Goal: Task Accomplishment & Management: Manage account settings

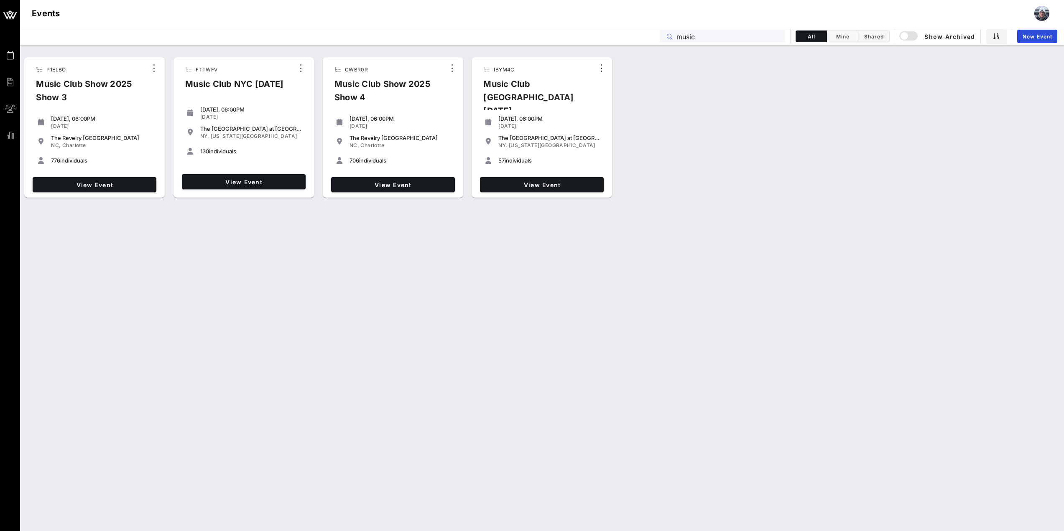
drag, startPoint x: 706, startPoint y: 35, endPoint x: 619, endPoint y: 33, distance: 87.8
click at [619, 33] on div "Events music All Mine Shared Show Archived New Event" at bounding box center [542, 36] width 1044 height 19
paste input "P1ELBO"
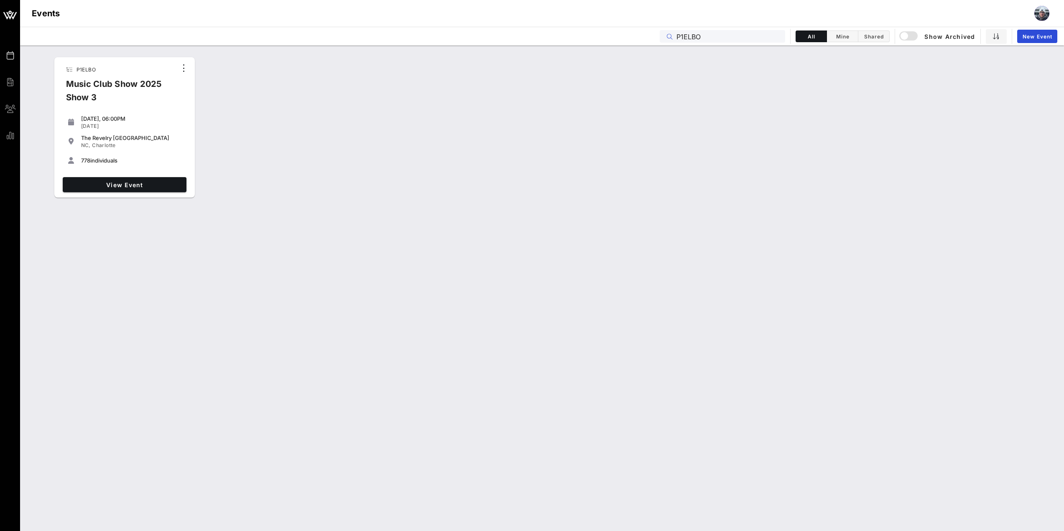
type input "P1ELBO"
click at [125, 193] on div "View Event" at bounding box center [124, 185] width 130 height 22
click at [131, 186] on span "View Event" at bounding box center [124, 184] width 117 height 7
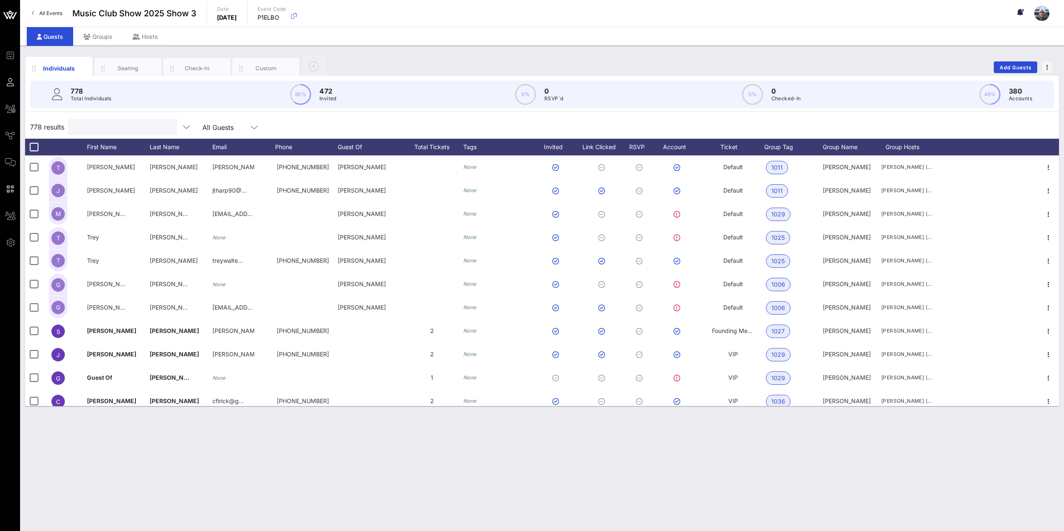
click at [123, 129] on input "text" at bounding box center [122, 127] width 98 height 11
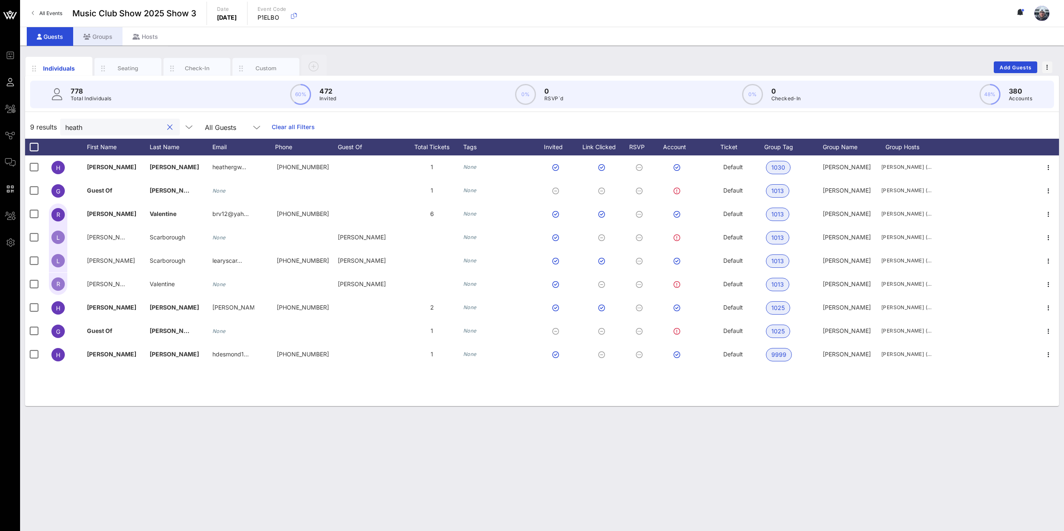
type input "heath"
click at [108, 38] on div "Groups" at bounding box center [97, 36] width 49 height 19
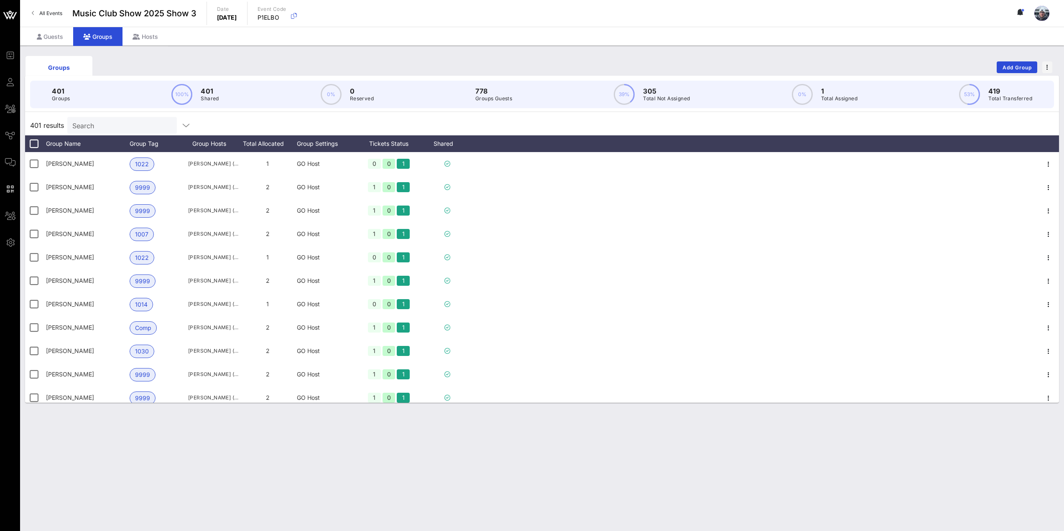
click at [126, 122] on input "Search" at bounding box center [121, 125] width 98 height 11
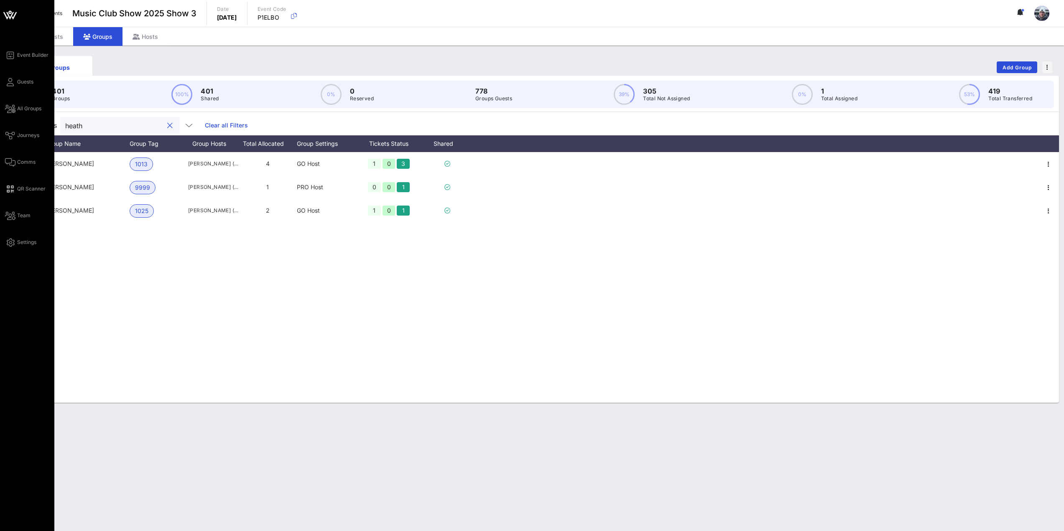
drag, startPoint x: 117, startPoint y: 125, endPoint x: 0, endPoint y: 109, distance: 117.7
click at [0, 115] on div "Event Builder Guests All Groups Journeys Comms QR Scanner Team Settings Music C…" at bounding box center [532, 265] width 1064 height 531
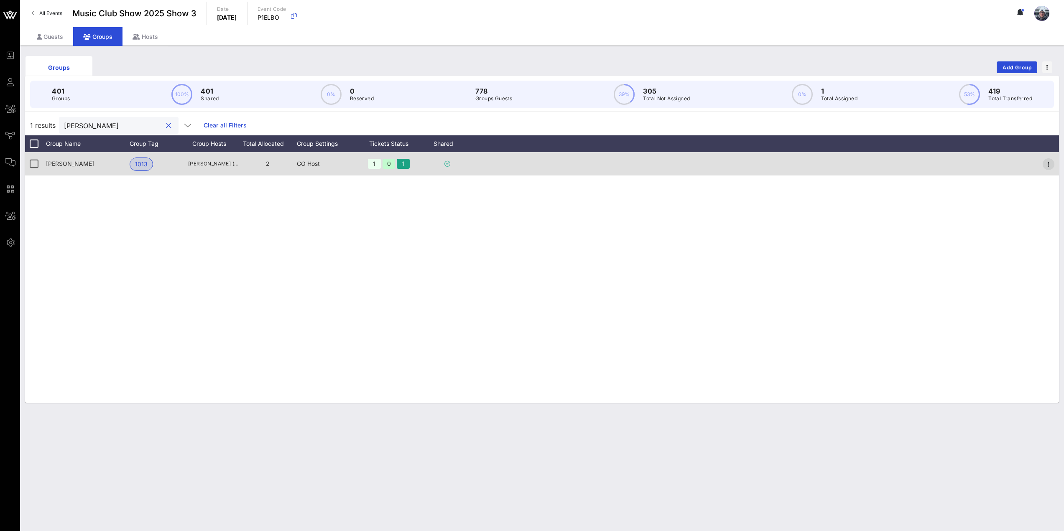
type input "raymon"
click at [1048, 160] on icon "button" at bounding box center [1048, 164] width 10 height 10
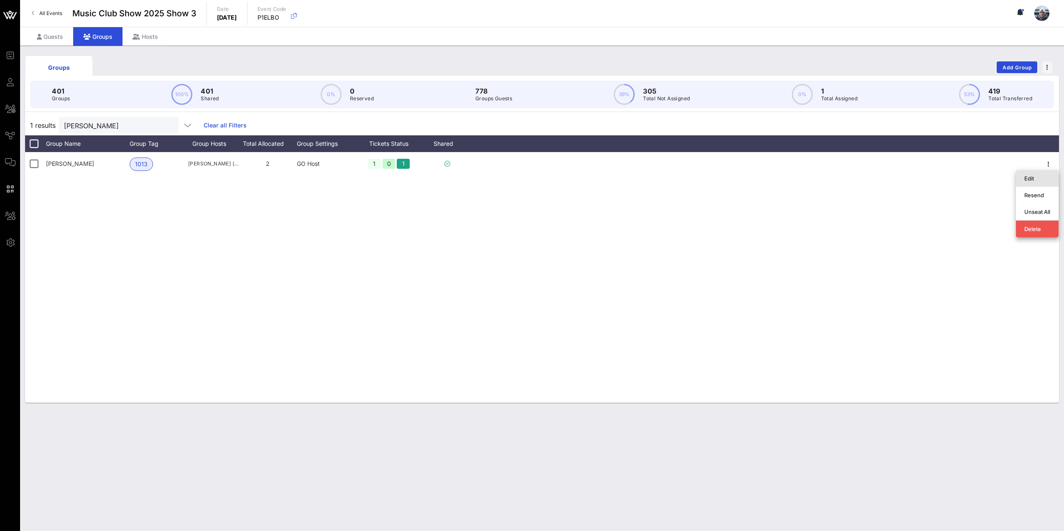
click at [1028, 181] on div "Edit" at bounding box center [1037, 178] width 26 height 7
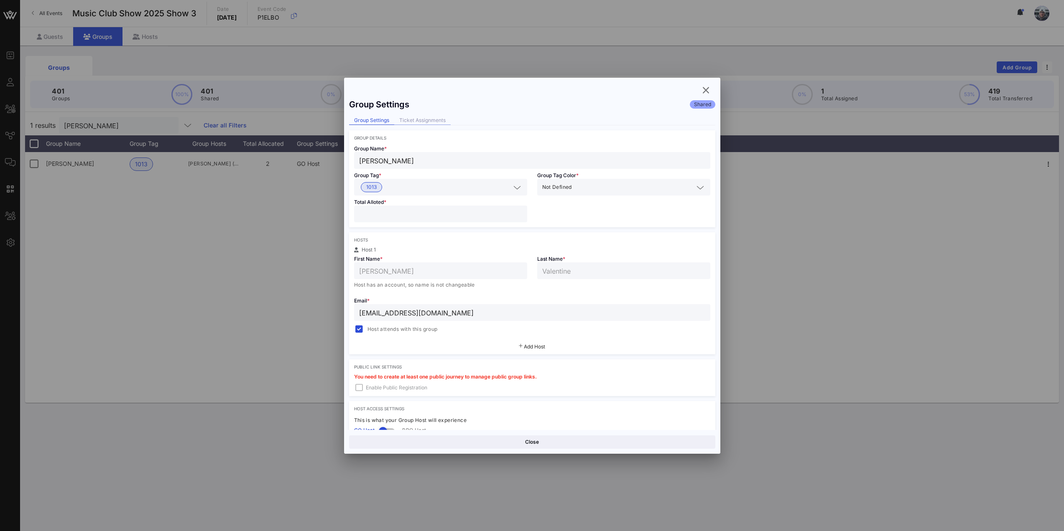
click at [413, 119] on div "Ticket Assignments" at bounding box center [422, 120] width 56 height 9
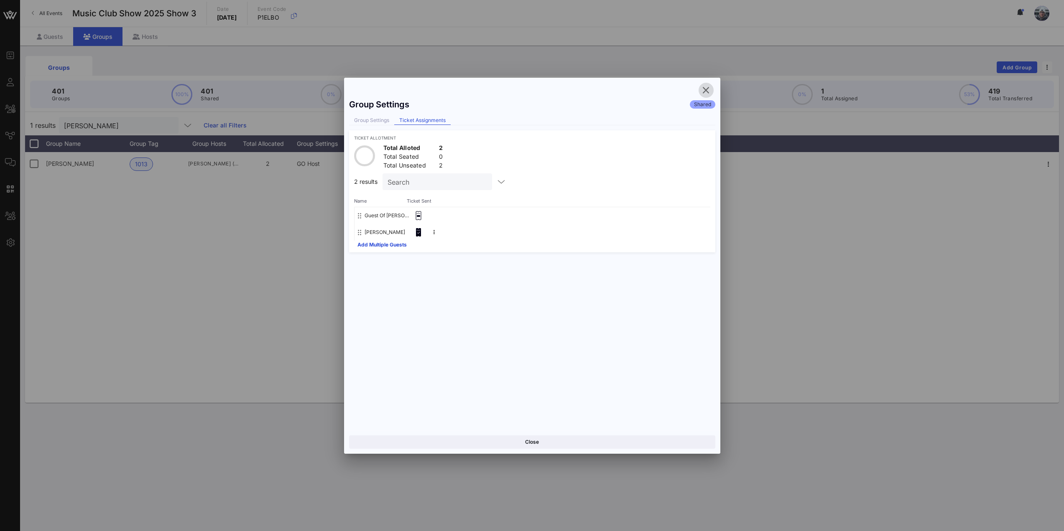
click at [703, 92] on icon "button" at bounding box center [706, 90] width 10 height 10
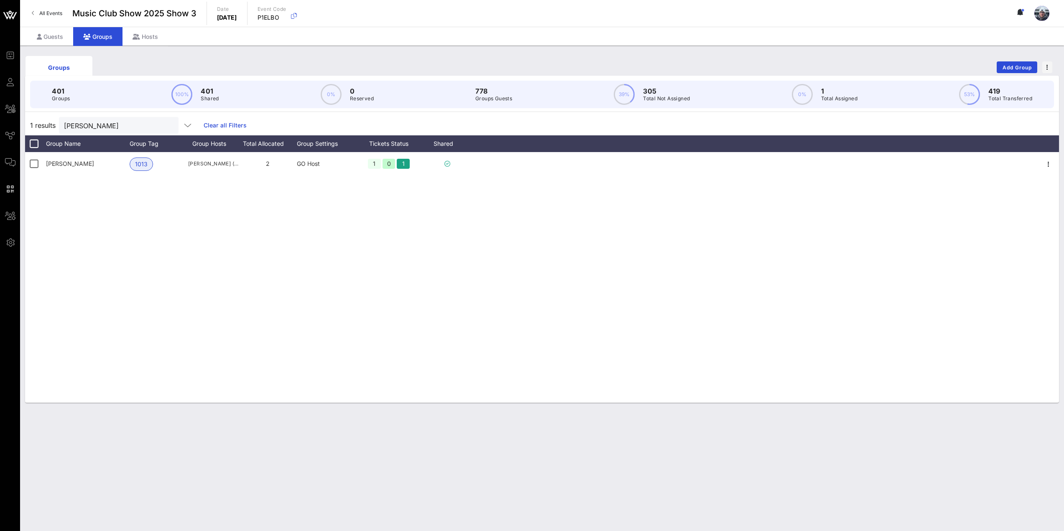
click at [25, 32] on div "Guests Groups Hosts" at bounding box center [542, 36] width 1044 height 19
click at [38, 35] on icon at bounding box center [39, 37] width 5 height 6
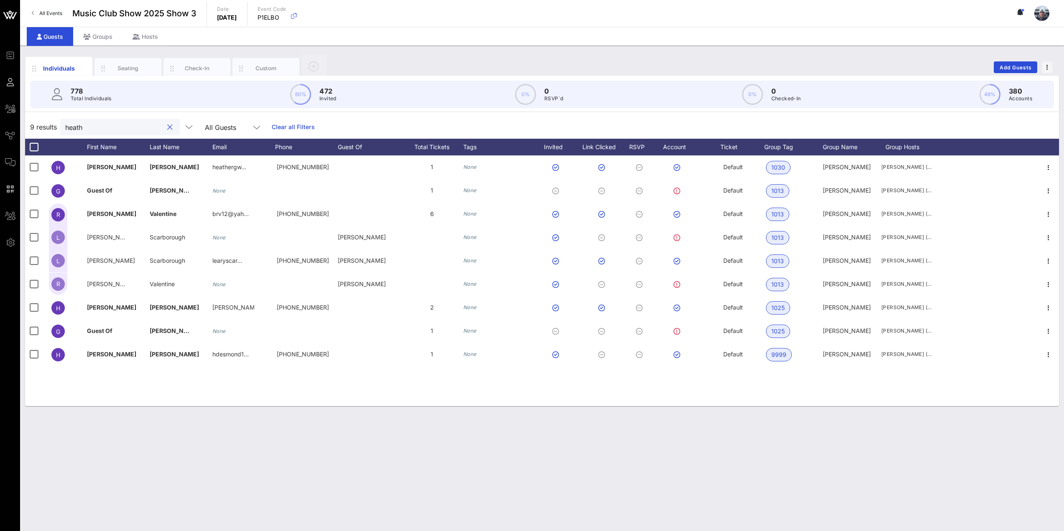
click at [105, 130] on input "heath" at bounding box center [114, 127] width 98 height 11
drag, startPoint x: 105, startPoint y: 130, endPoint x: 43, endPoint y: 131, distance: 62.7
click at [43, 131] on div "9 results heath All Guests Clear all Filters" at bounding box center [542, 126] width 1034 height 23
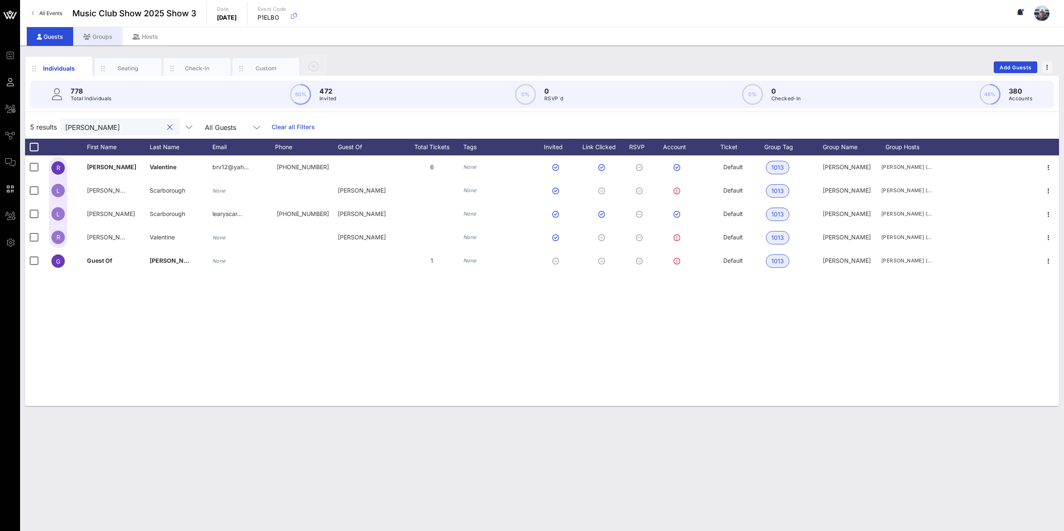
type input "raymond"
click at [96, 39] on div "Groups" at bounding box center [97, 36] width 49 height 19
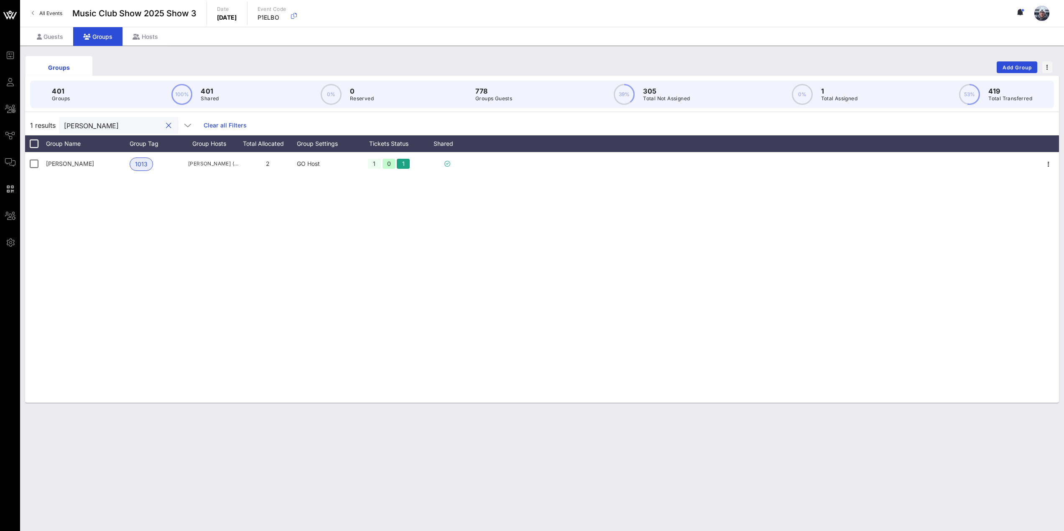
drag, startPoint x: 99, startPoint y: 126, endPoint x: 36, endPoint y: 121, distance: 63.3
click at [37, 122] on div "1 results raymon Clear all Filters" at bounding box center [542, 125] width 1034 height 20
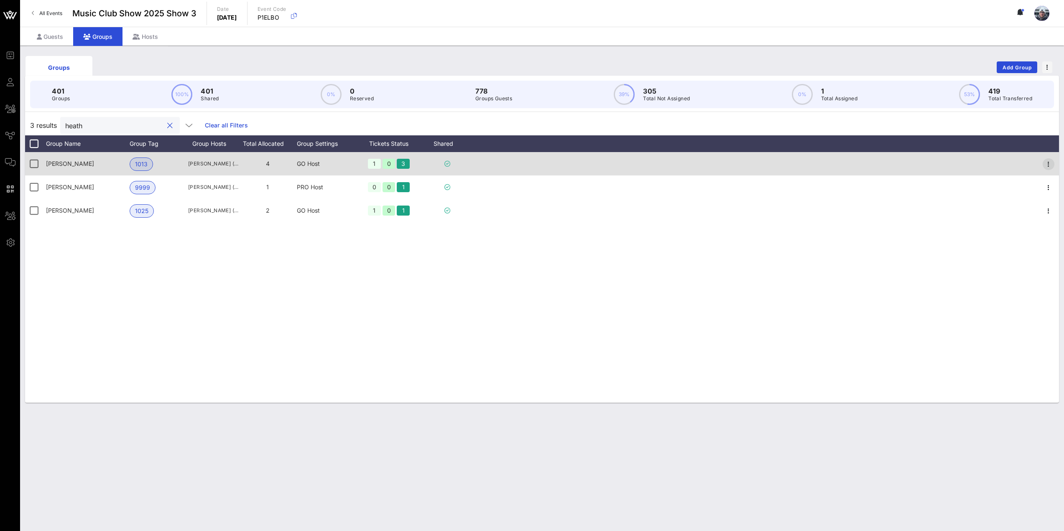
type input "heath"
click at [1052, 164] on icon "button" at bounding box center [1048, 164] width 10 height 10
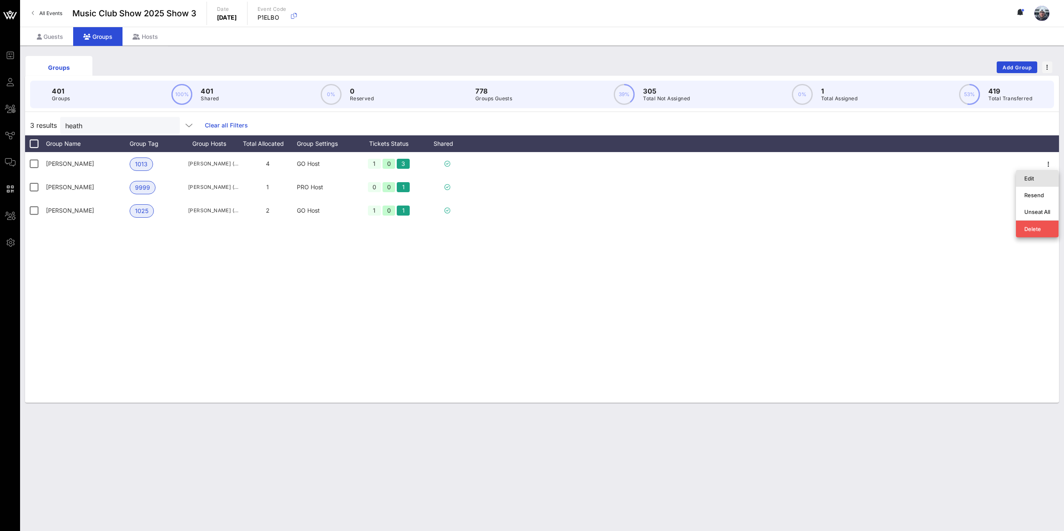
click at [1032, 179] on div "Edit" at bounding box center [1037, 178] width 26 height 7
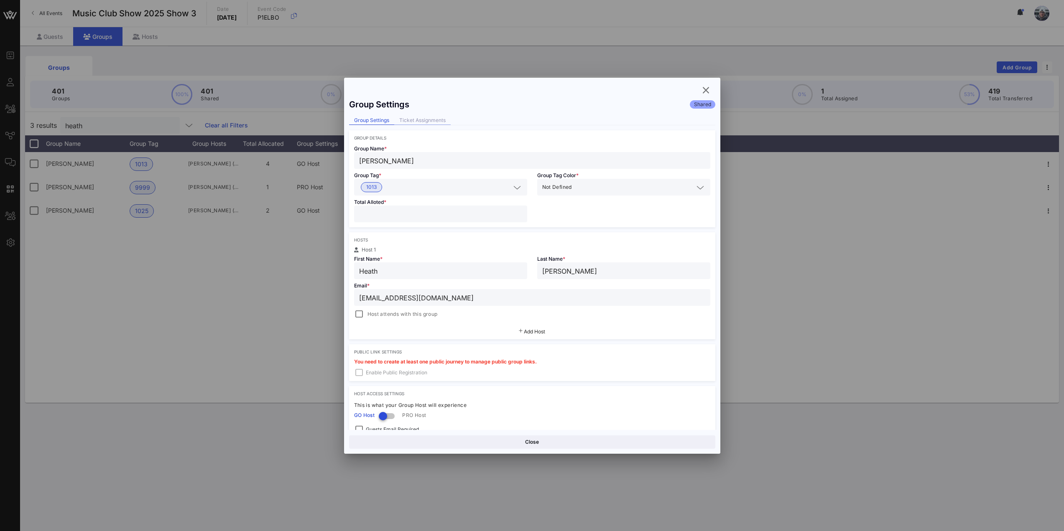
click at [431, 116] on div "Group Settings Shared Group Settings Ticket Assignments Group Details Group Nam…" at bounding box center [532, 262] width 376 height 336
click at [431, 116] on div "Ticket Assignments" at bounding box center [422, 120] width 56 height 9
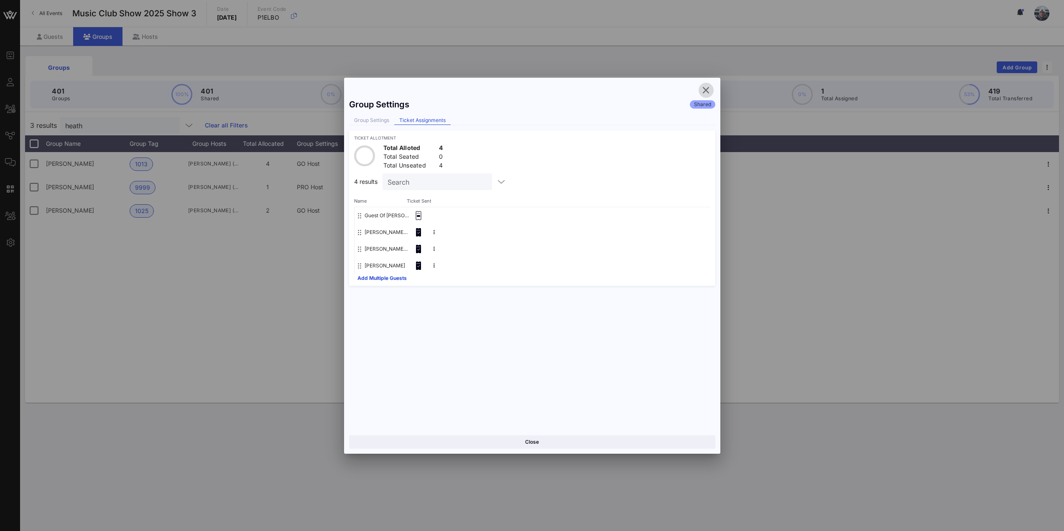
click at [704, 90] on icon "button" at bounding box center [706, 90] width 10 height 10
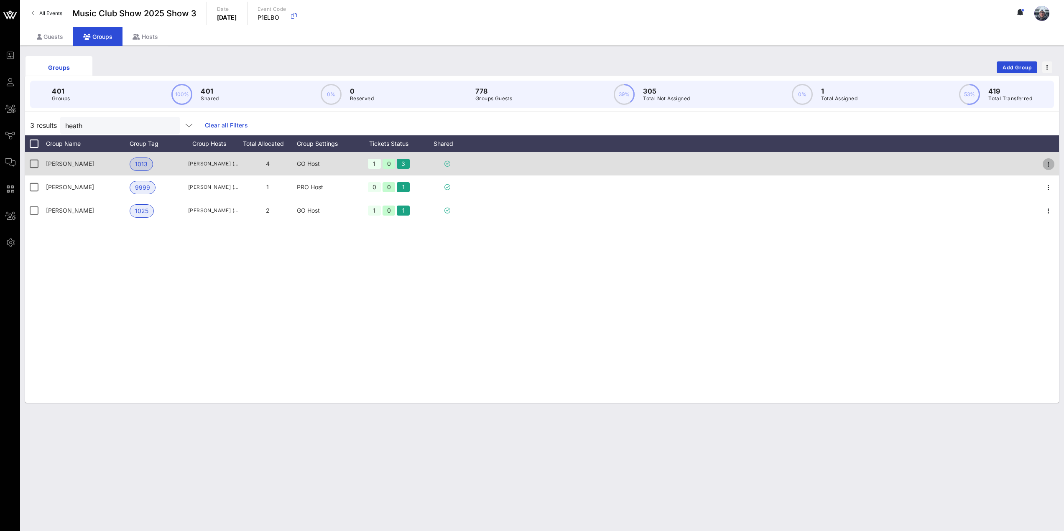
click at [1049, 166] on icon "button" at bounding box center [1048, 164] width 10 height 10
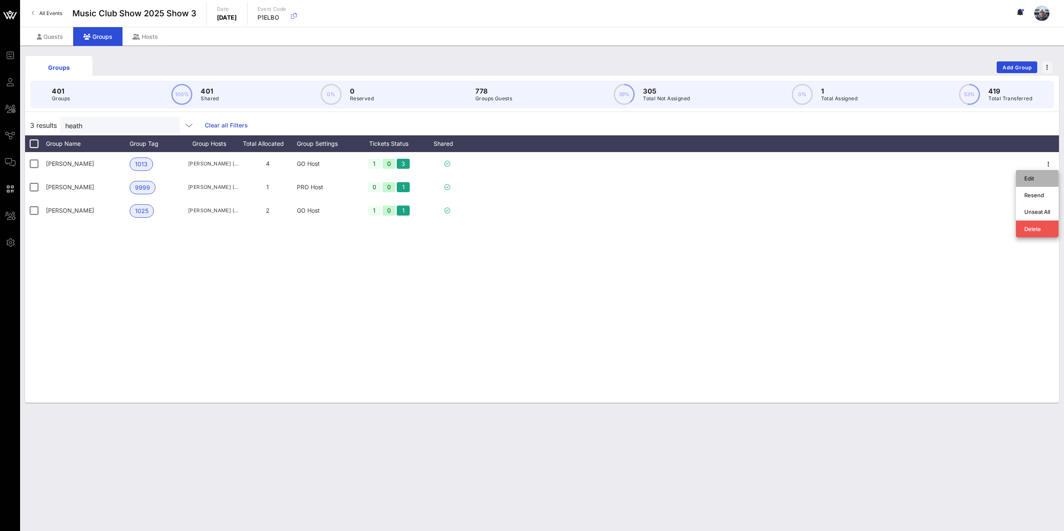
click at [1026, 181] on div "Edit" at bounding box center [1037, 178] width 26 height 7
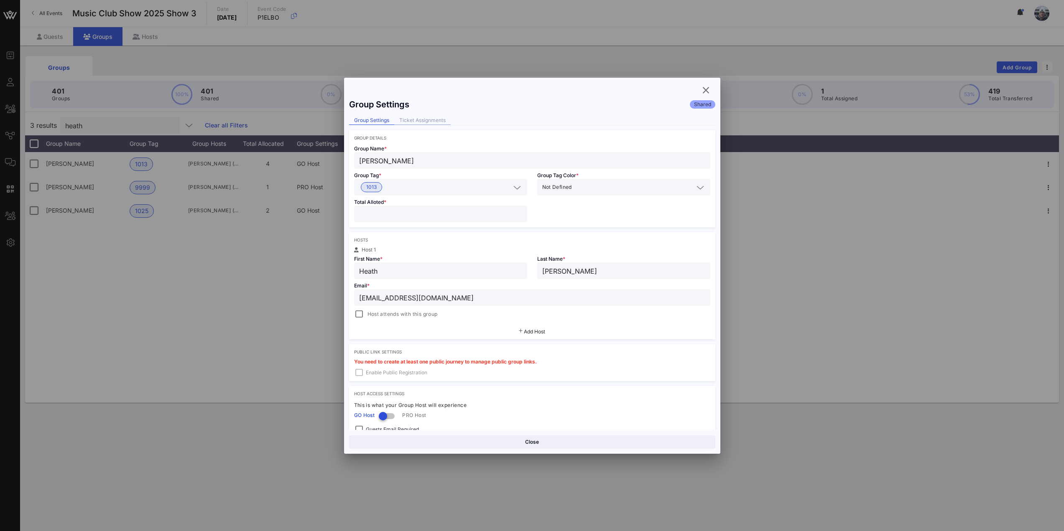
click at [420, 118] on div "Ticket Assignments" at bounding box center [422, 120] width 56 height 9
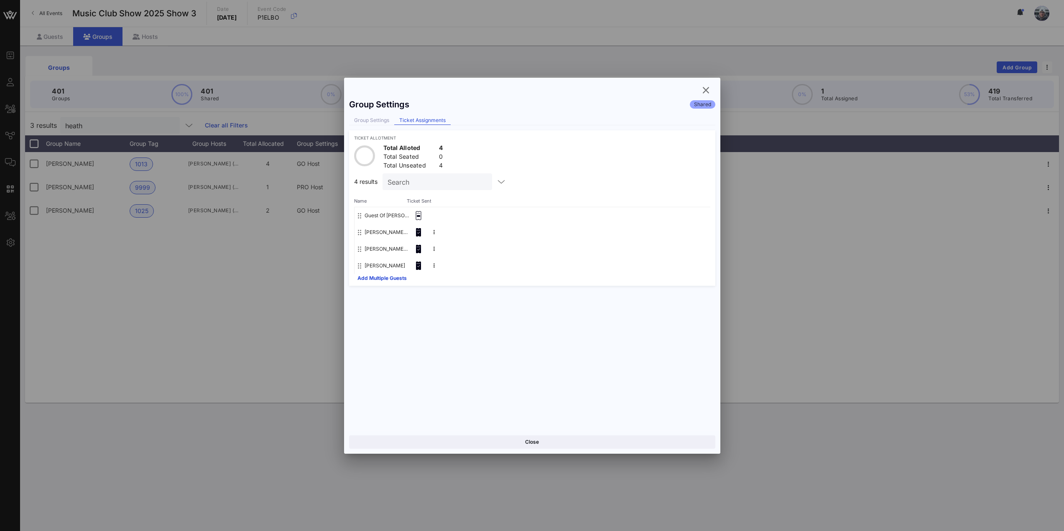
click at [280, 270] on div at bounding box center [532, 265] width 1064 height 531
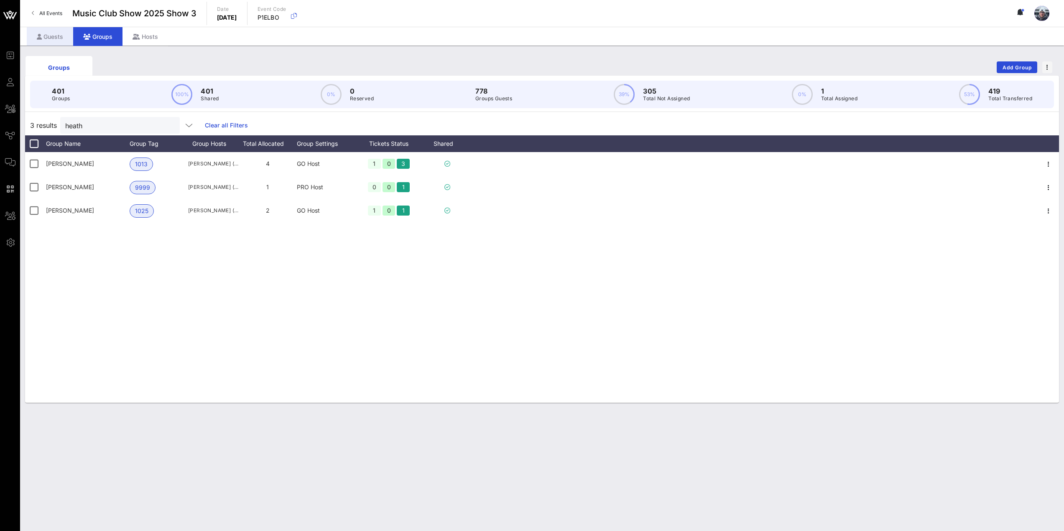
click at [45, 36] on div "Guests" at bounding box center [50, 36] width 46 height 19
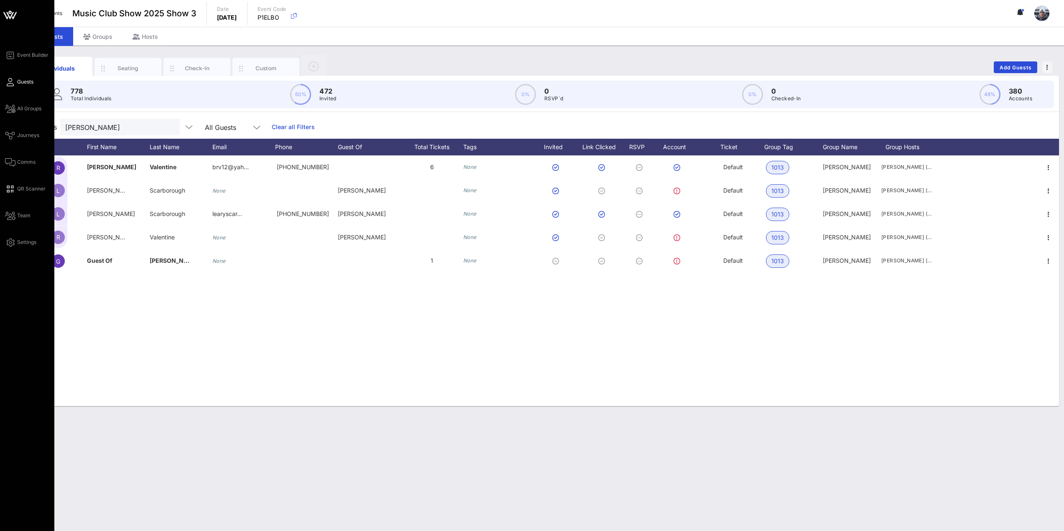
drag, startPoint x: 110, startPoint y: 126, endPoint x: 17, endPoint y: 114, distance: 94.5
click at [20, 118] on div "Individuals Seating Check-In Custom Add Guests 778 Total Individuals 60% 472 In…" at bounding box center [542, 289] width 1044 height 486
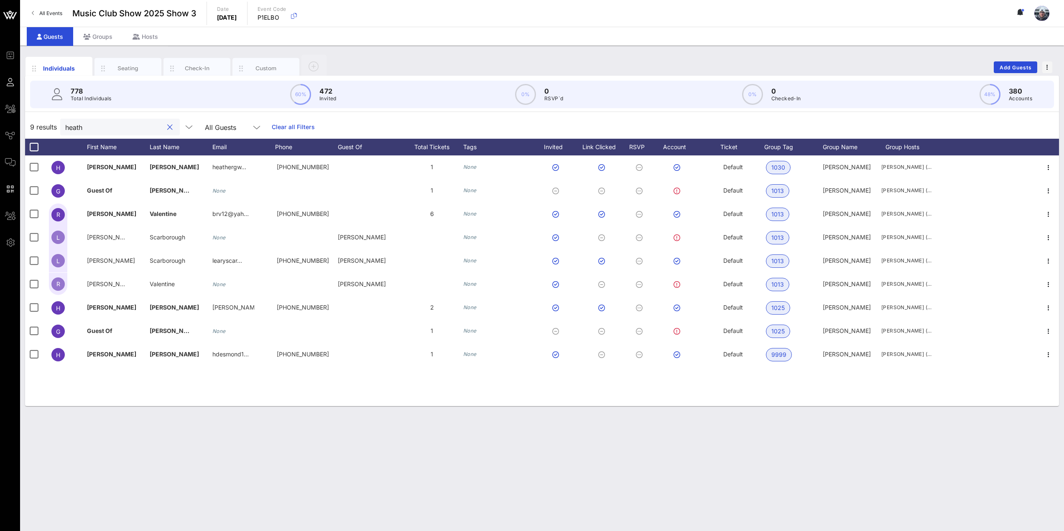
type input "heath"
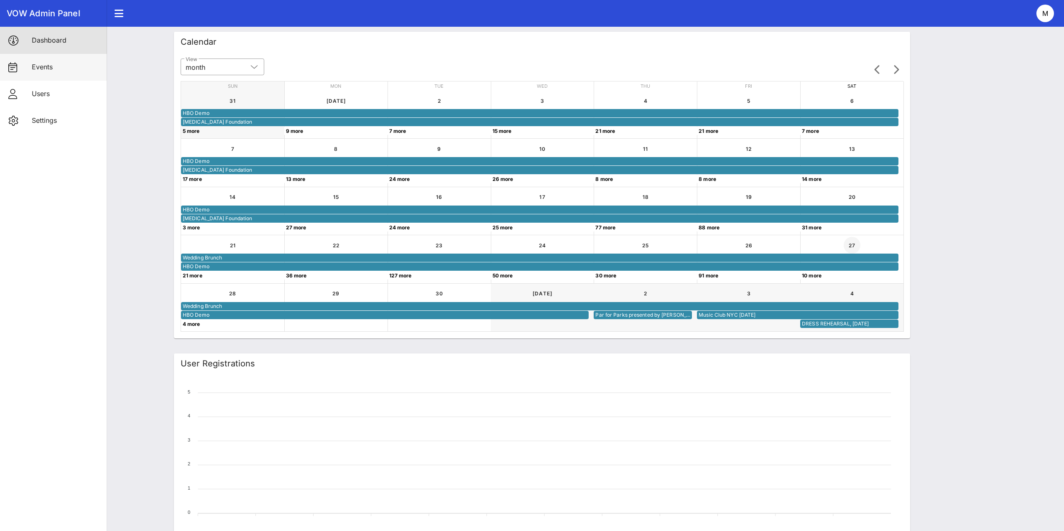
click at [41, 87] on div "Users" at bounding box center [66, 94] width 69 height 18
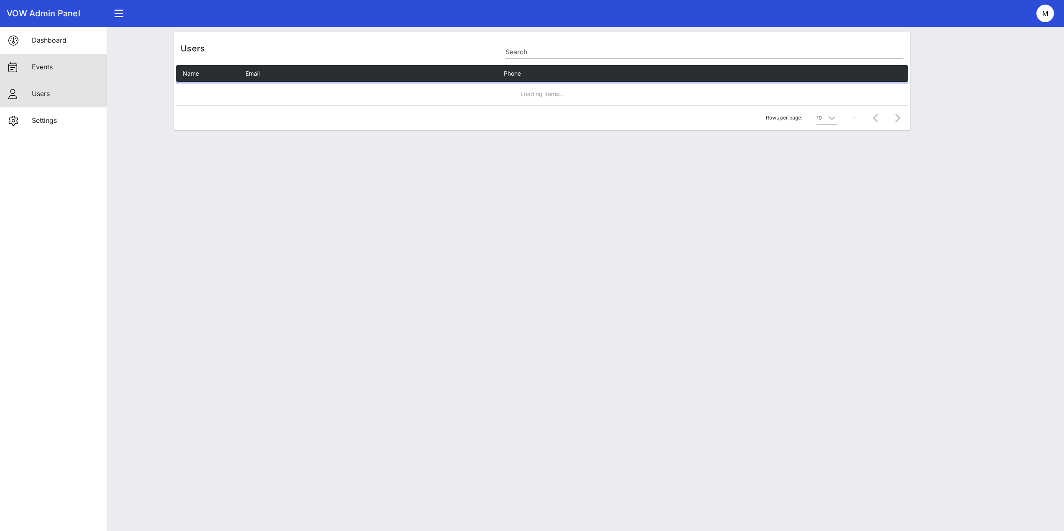
click at [45, 72] on div "Events" at bounding box center [66, 67] width 69 height 18
click at [44, 92] on div "Users" at bounding box center [66, 94] width 69 height 8
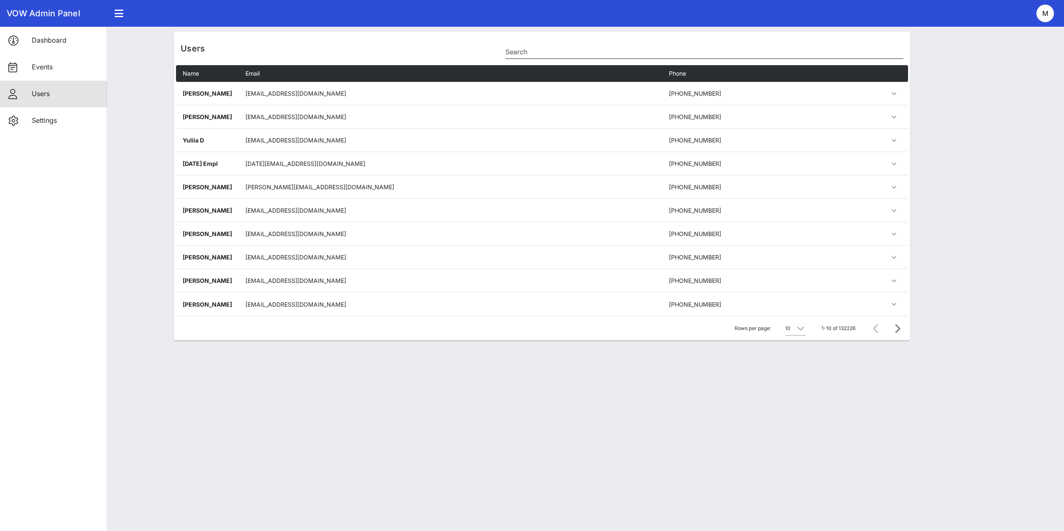
click at [555, 56] on input "Search" at bounding box center [704, 51] width 398 height 13
paste input "[EMAIL_ADDRESS][DOMAIN_NAME]"
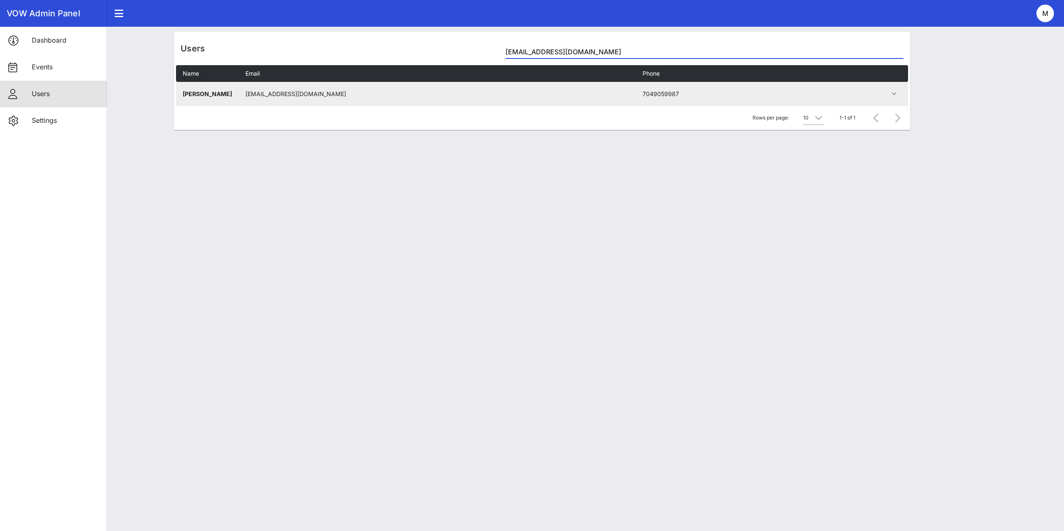
type input "[EMAIL_ADDRESS][DOMAIN_NAME]"
click at [901, 99] on td at bounding box center [858, 93] width 99 height 23
click at [897, 97] on icon "button" at bounding box center [894, 94] width 10 height 10
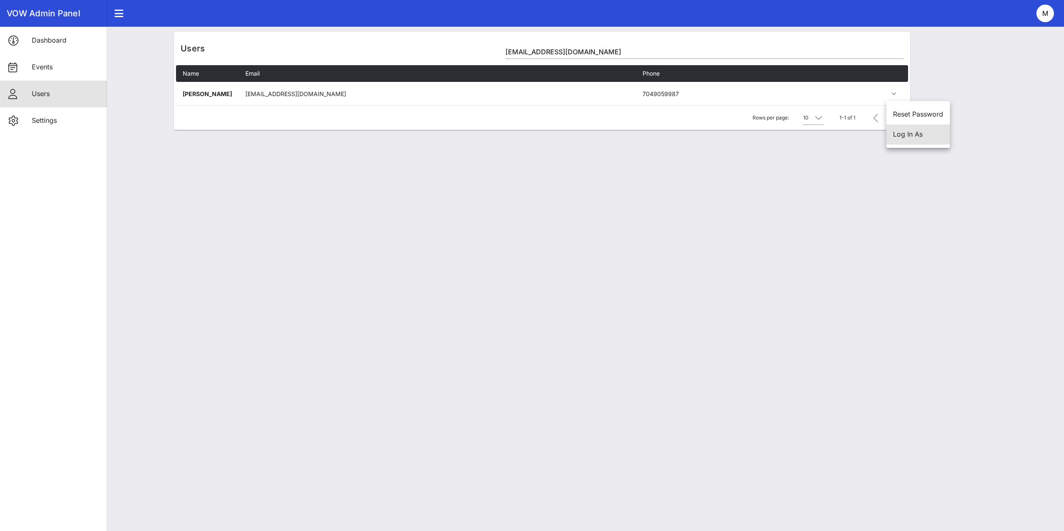
click at [901, 134] on div "Log In As" at bounding box center [918, 134] width 50 height 8
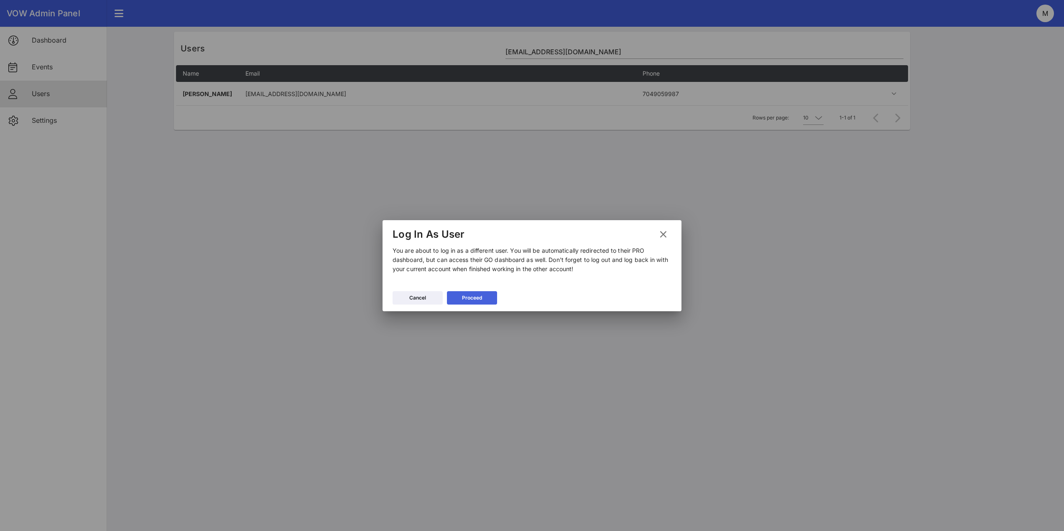
click at [468, 300] on div "Proceed" at bounding box center [472, 298] width 20 height 8
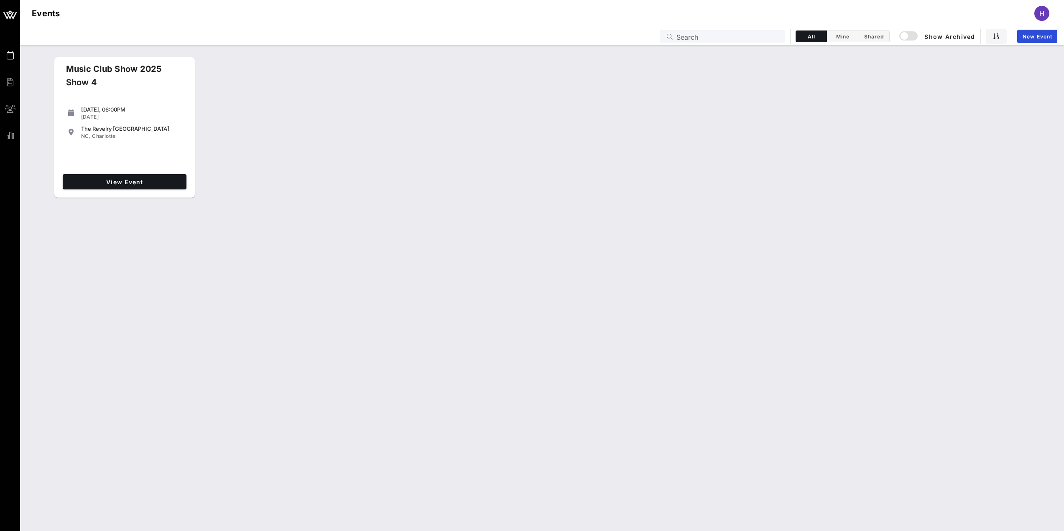
click at [1039, 11] on div "H" at bounding box center [1041, 13] width 15 height 15
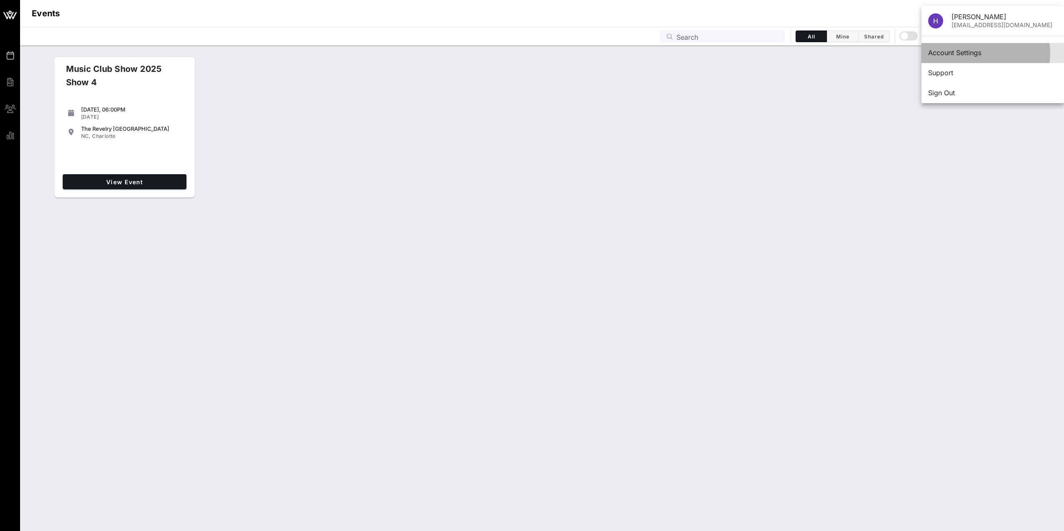
click at [970, 55] on div "Account Settings" at bounding box center [992, 53] width 129 height 8
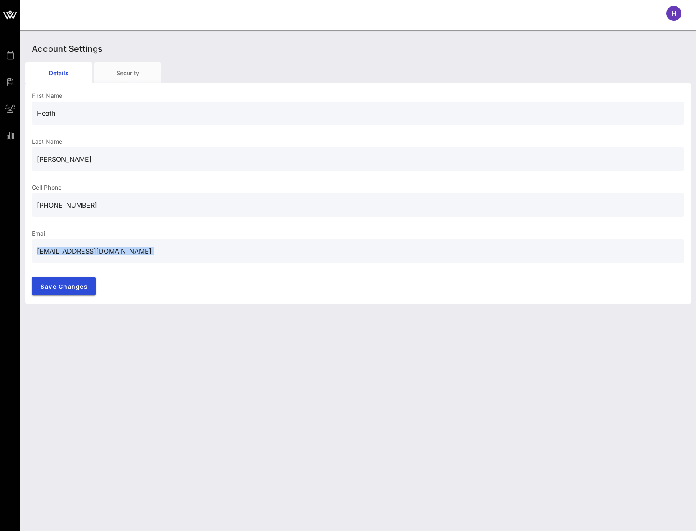
drag, startPoint x: 110, startPoint y: 265, endPoint x: 98, endPoint y: 255, distance: 15.4
click at [99, 262] on div "[EMAIL_ADDRESS][DOMAIN_NAME]" at bounding box center [358, 258] width 652 height 36
click at [123, 252] on input "[EMAIL_ADDRESS][DOMAIN_NAME]" at bounding box center [358, 251] width 642 height 13
click at [106, 252] on input "[EMAIL_ADDRESS][DOMAIN_NAME]" at bounding box center [358, 251] width 642 height 13
